Goal: Complete application form

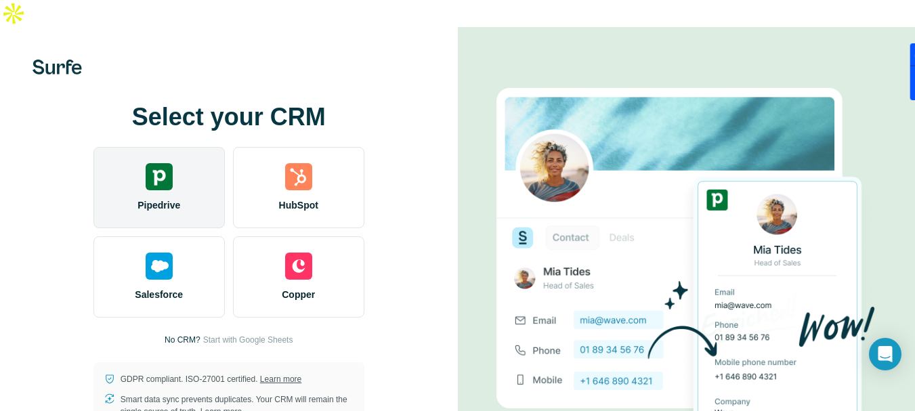
click at [162, 163] on img at bounding box center [159, 176] width 27 height 27
click at [157, 164] on div "Pipedrive" at bounding box center [158, 187] width 131 height 81
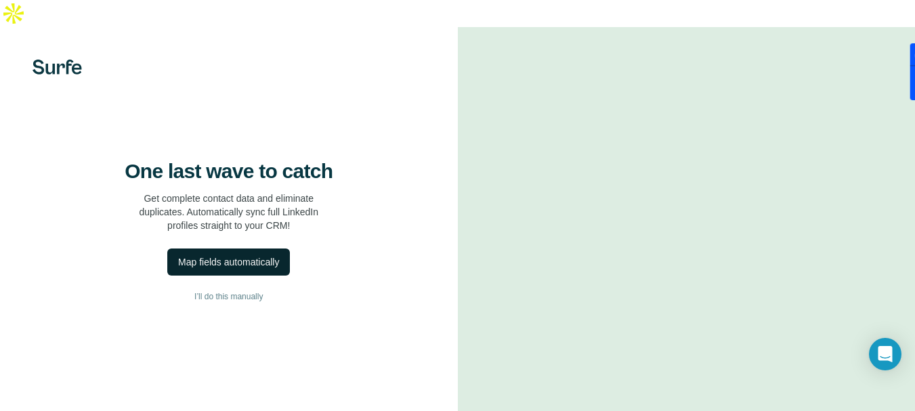
click at [230, 269] on div "Map fields automatically" at bounding box center [228, 262] width 101 height 14
click at [215, 303] on span "I’ll do this manually" at bounding box center [228, 296] width 68 height 12
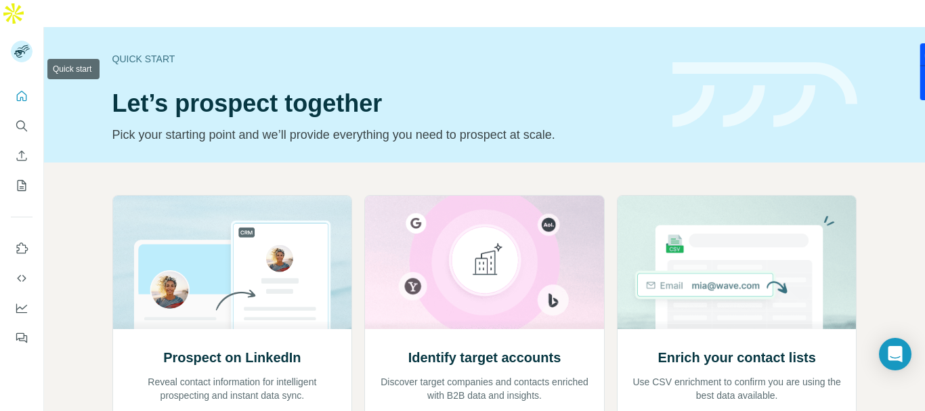
click at [21, 89] on icon "Quick start" at bounding box center [22, 96] width 14 height 14
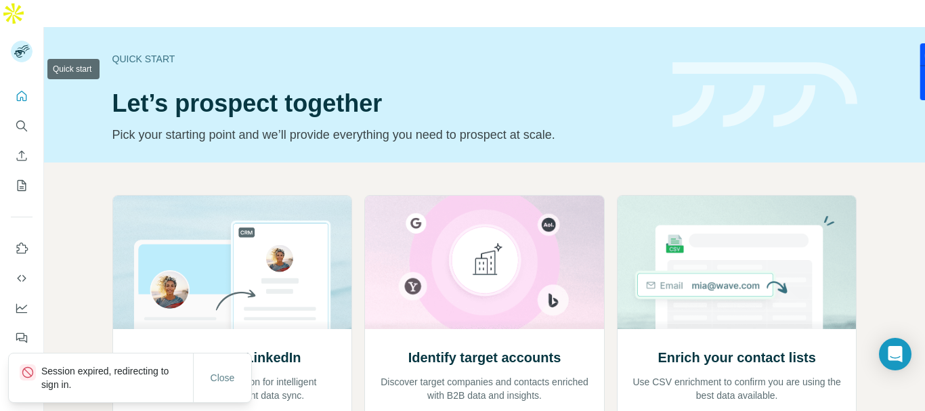
click at [21, 89] on icon "Quick start" at bounding box center [22, 96] width 14 height 14
click at [228, 380] on span "Close" at bounding box center [223, 378] width 24 height 14
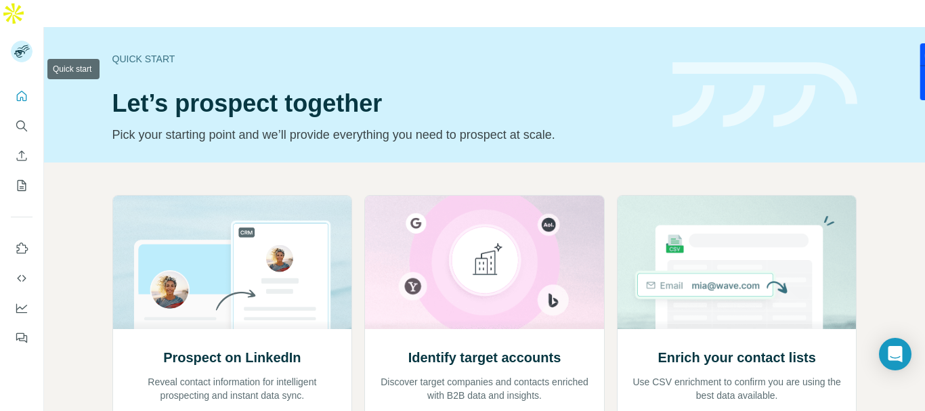
click at [24, 91] on icon "Quick start" at bounding box center [22, 96] width 10 height 10
